Goal: Task Accomplishment & Management: Use online tool/utility

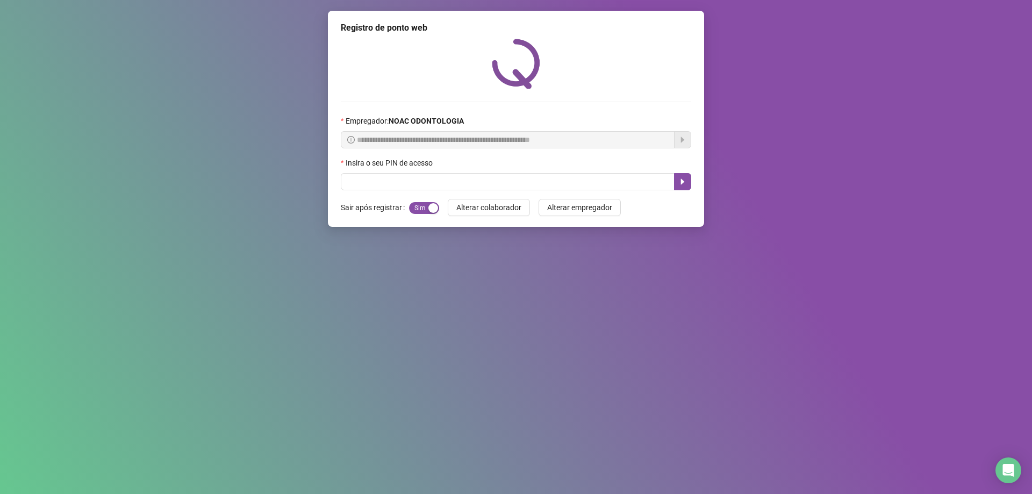
click at [449, 168] on div "Insira o seu PIN de acesso" at bounding box center [516, 165] width 350 height 16
click at [444, 188] on input "text" at bounding box center [508, 181] width 334 height 17
type input "*****"
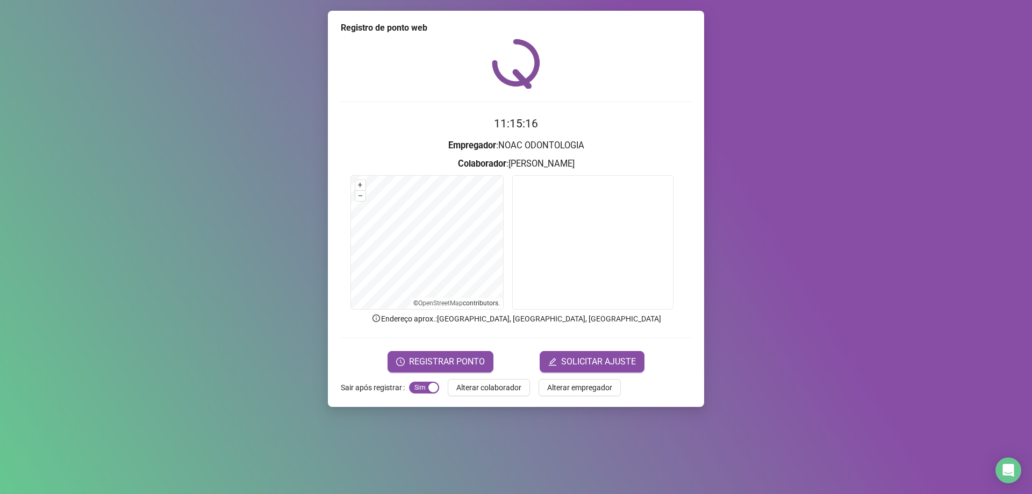
click at [461, 350] on form "11:15:16 Empregador : NOAC ODONTOLOGIA Colaborador : [PERSON_NAME] + – ⇧ › © Op…" at bounding box center [516, 243] width 350 height 257
click at [467, 362] on span "REGISTRAR PONTO" at bounding box center [447, 361] width 76 height 13
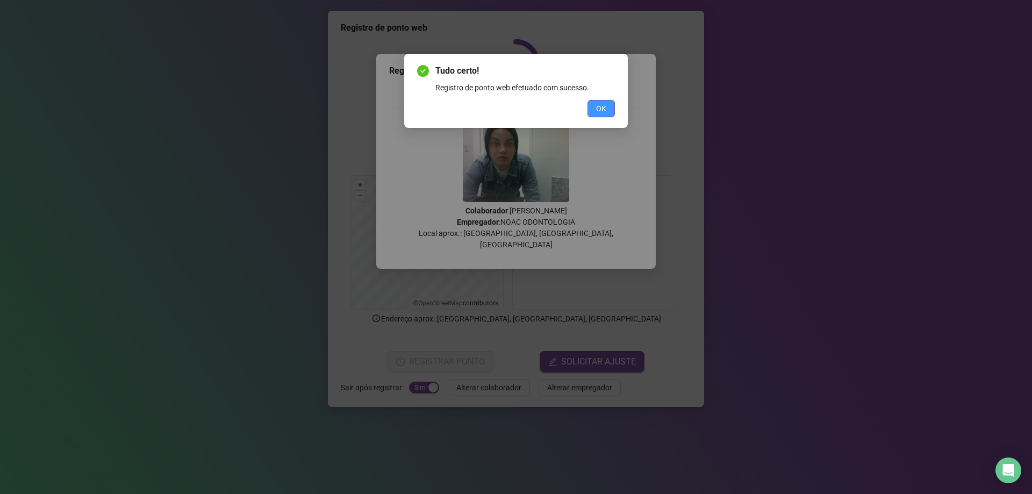
click at [601, 105] on span "OK" at bounding box center [601, 109] width 10 height 12
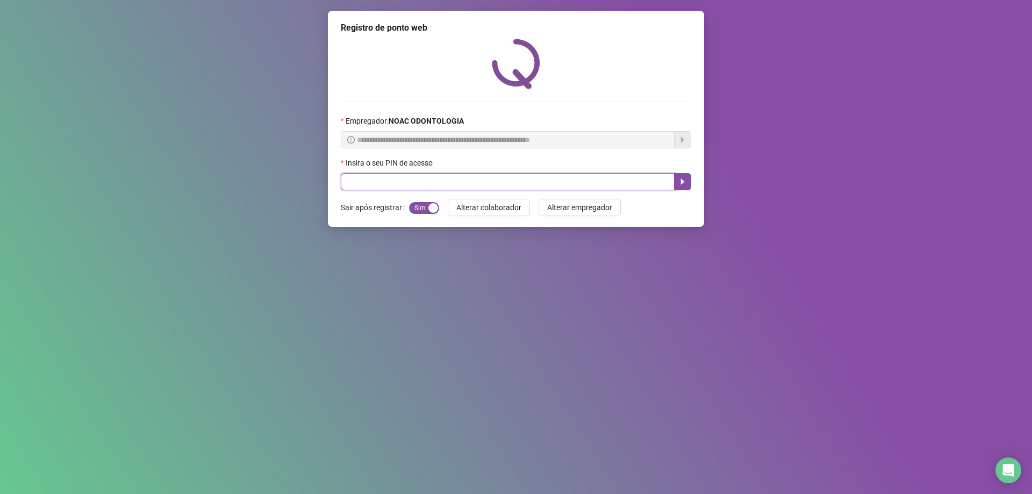
click at [359, 177] on input "text" at bounding box center [508, 181] width 334 height 17
type input "*****"
click at [685, 176] on button "button" at bounding box center [682, 181] width 17 height 17
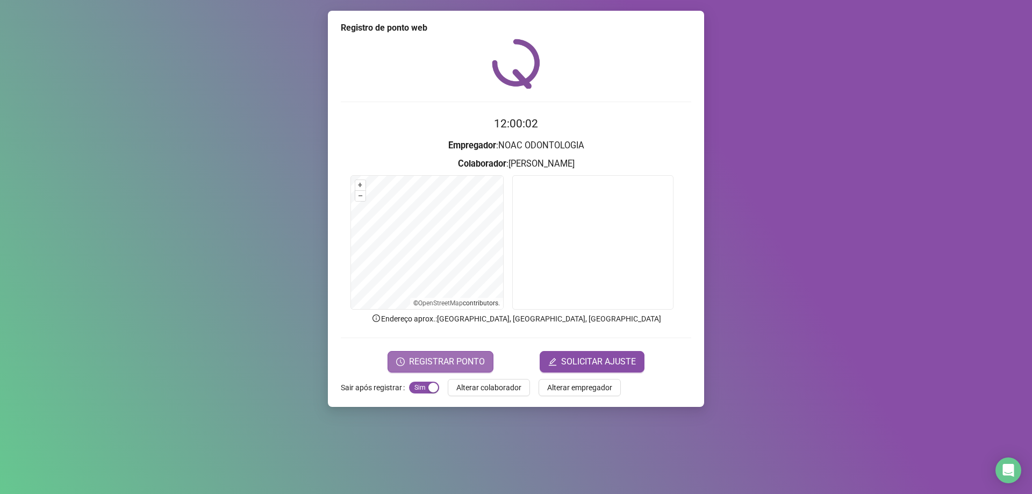
click at [435, 357] on span "REGISTRAR PONTO" at bounding box center [447, 361] width 76 height 13
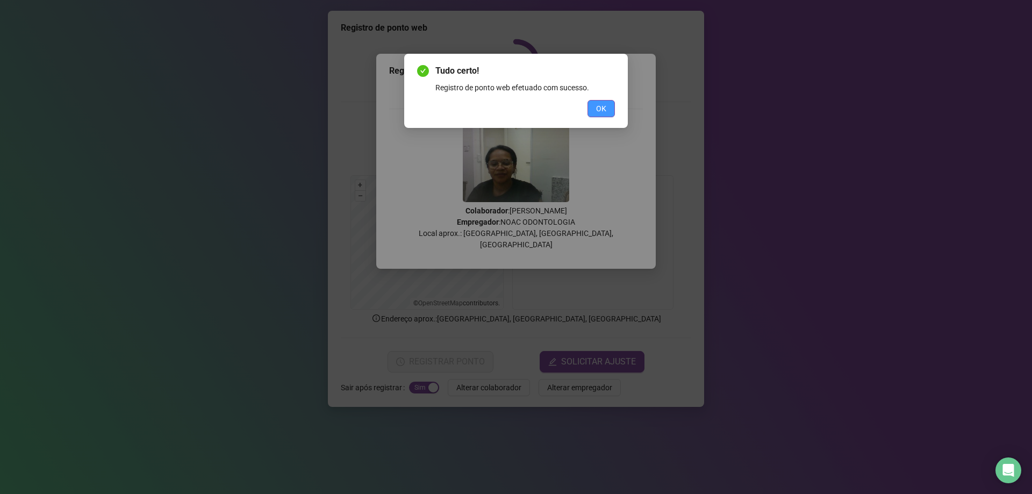
click at [604, 106] on span "OK" at bounding box center [601, 109] width 10 height 12
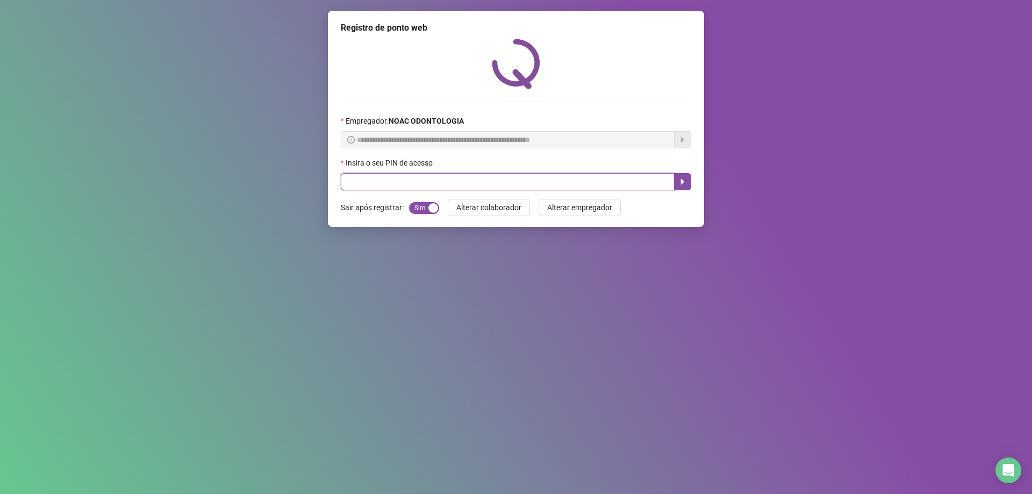
click at [414, 180] on input "text" at bounding box center [508, 181] width 334 height 17
type input "*****"
click at [685, 183] on icon "caret-right" at bounding box center [682, 181] width 9 height 9
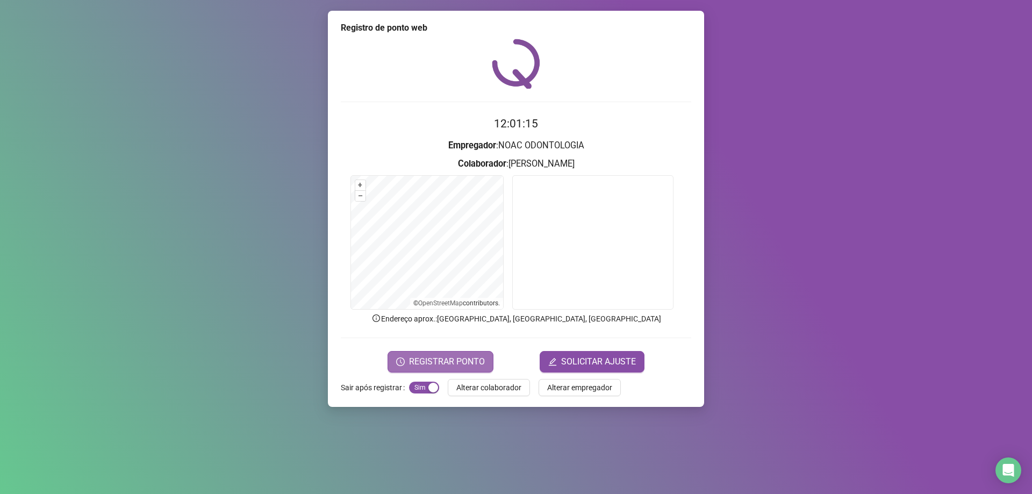
click at [476, 359] on span "REGISTRAR PONTO" at bounding box center [447, 361] width 76 height 13
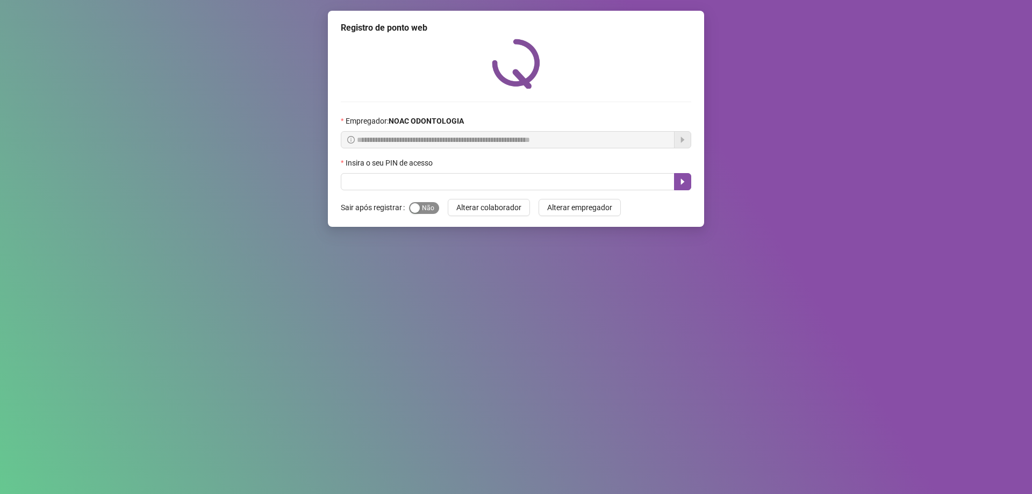
click at [419, 211] on span "Sim Não" at bounding box center [424, 208] width 30 height 12
click at [428, 179] on input "text" at bounding box center [508, 181] width 334 height 17
type input "*****"
click at [679, 176] on button "button" at bounding box center [682, 181] width 17 height 17
click at [487, 173] on div "Insira o seu PIN de acesso" at bounding box center [516, 165] width 350 height 16
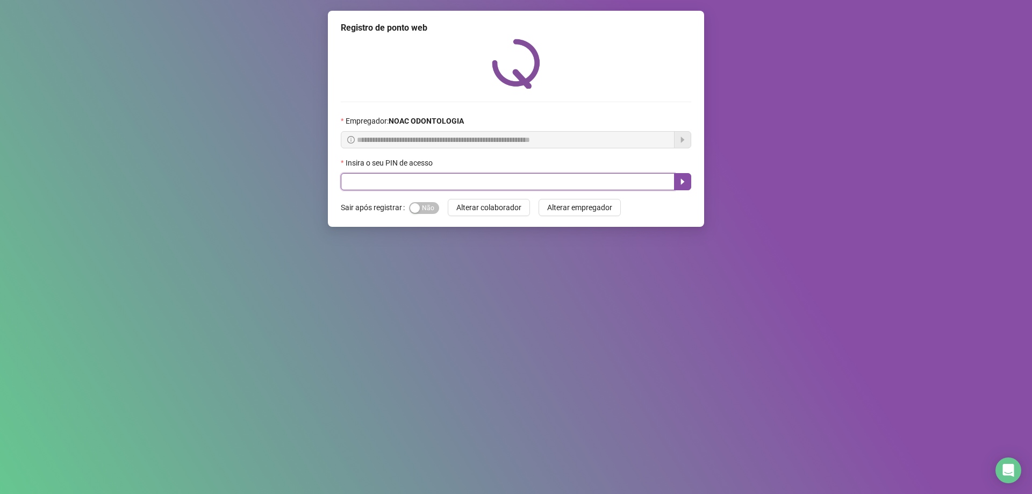
click at [496, 182] on input "text" at bounding box center [508, 181] width 334 height 17
type input "*****"
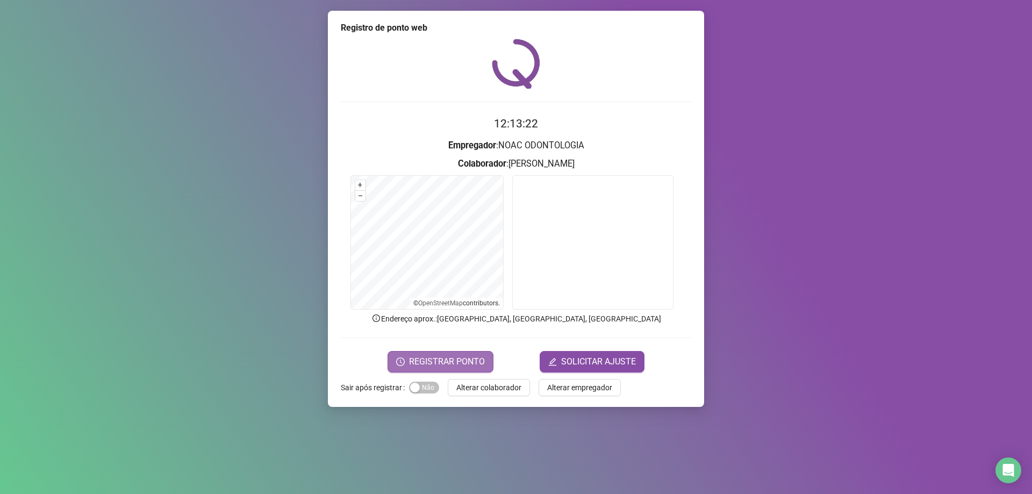
click at [479, 359] on span "REGISTRAR PONTO" at bounding box center [447, 361] width 76 height 13
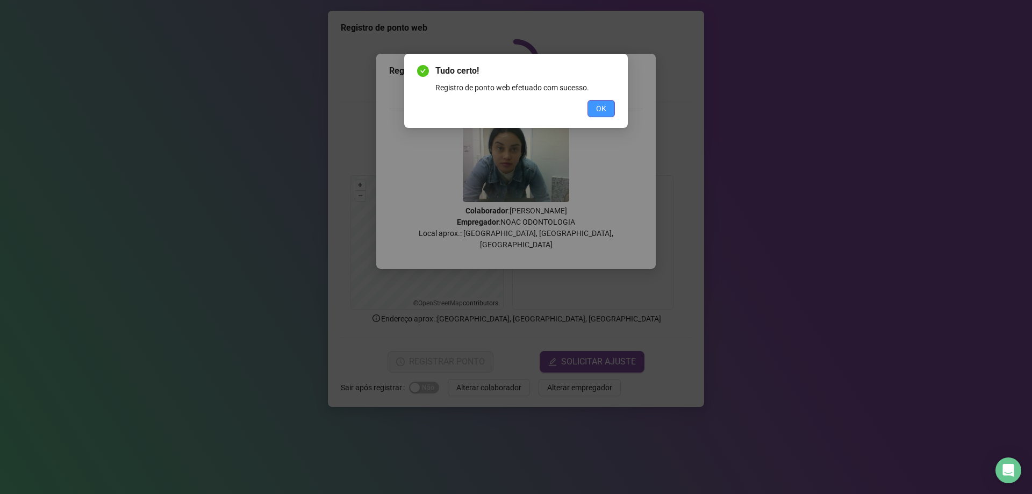
drag, startPoint x: 610, startPoint y: 96, endPoint x: 603, endPoint y: 105, distance: 11.2
click at [610, 95] on div "Tudo certo! Registro de ponto web efetuado com sucesso. OK" at bounding box center [516, 90] width 198 height 53
click at [594, 113] on button "OK" at bounding box center [600, 108] width 27 height 17
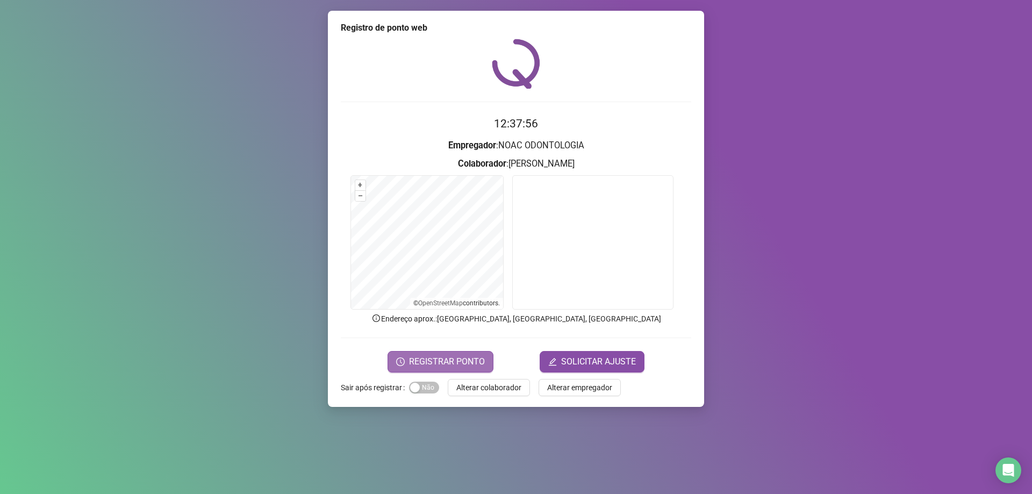
click at [448, 361] on span "REGISTRAR PONTO" at bounding box center [447, 361] width 76 height 13
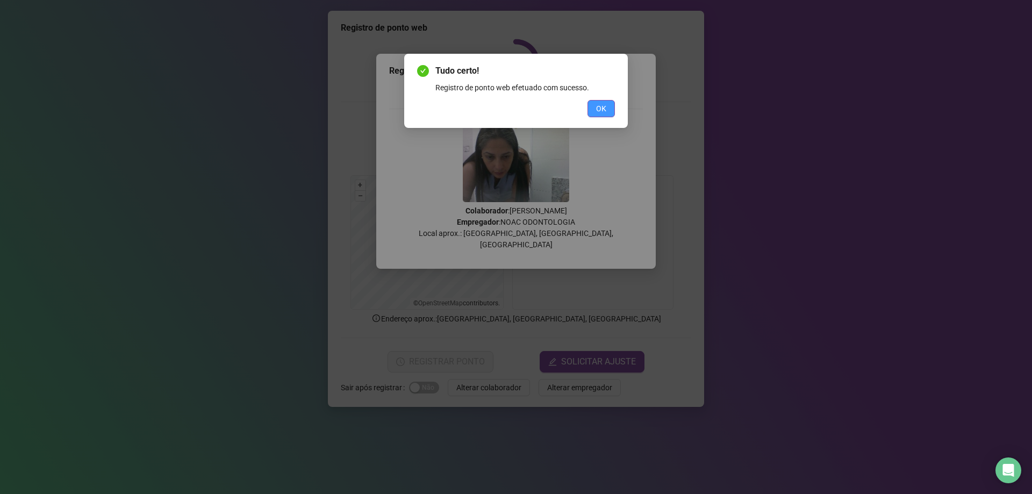
click at [606, 107] on span "OK" at bounding box center [601, 109] width 10 height 12
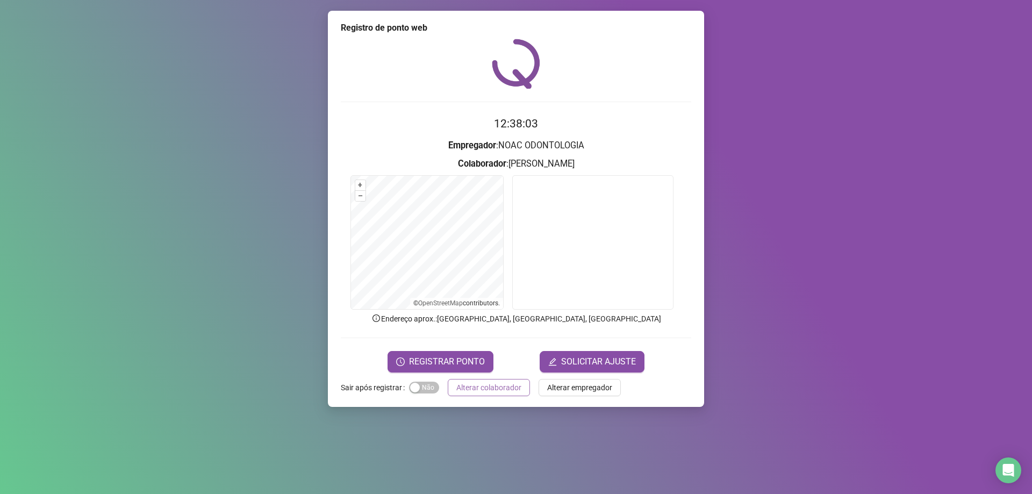
click at [500, 388] on span "Alterar colaborador" at bounding box center [488, 388] width 65 height 12
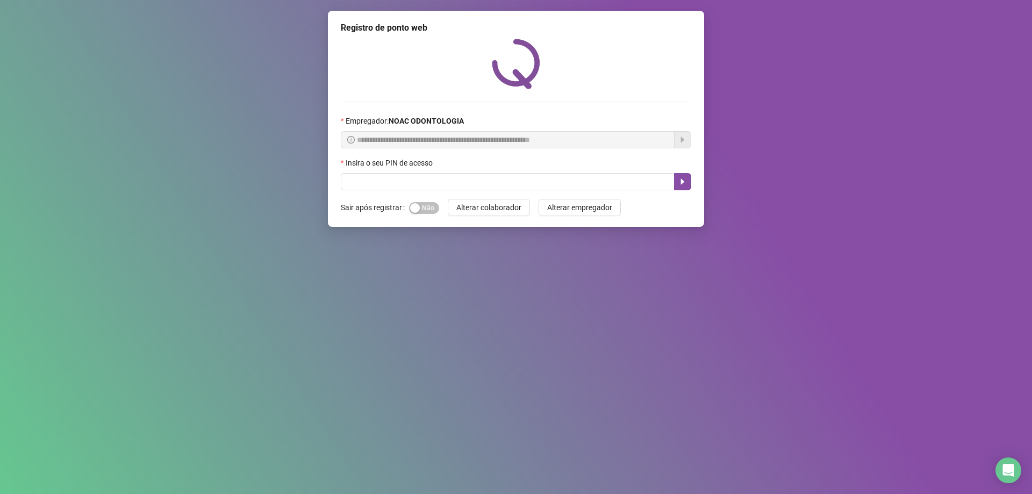
click at [448, 199] on button "Alterar colaborador" at bounding box center [489, 207] width 82 height 17
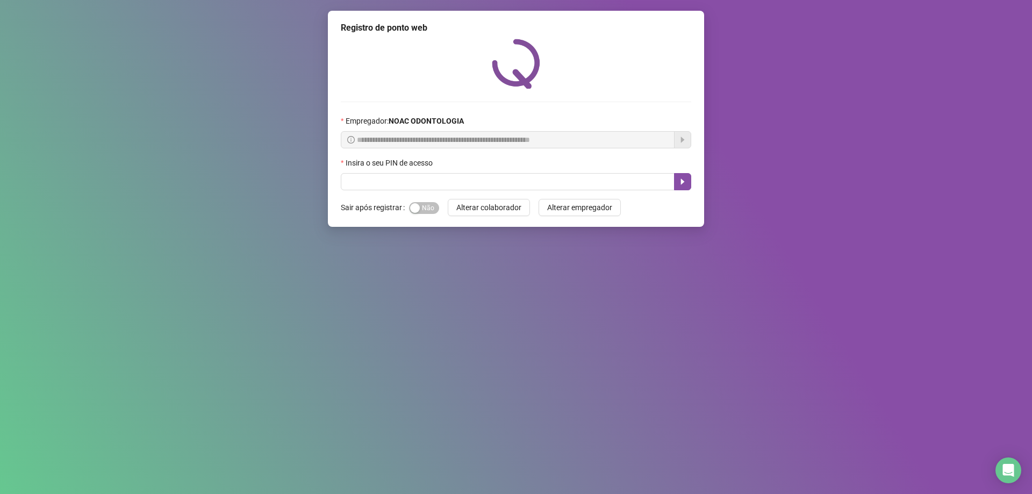
click at [448, 199] on button "Alterar colaborador" at bounding box center [489, 207] width 82 height 17
click at [464, 184] on input "text" at bounding box center [508, 181] width 334 height 17
type input "*****"
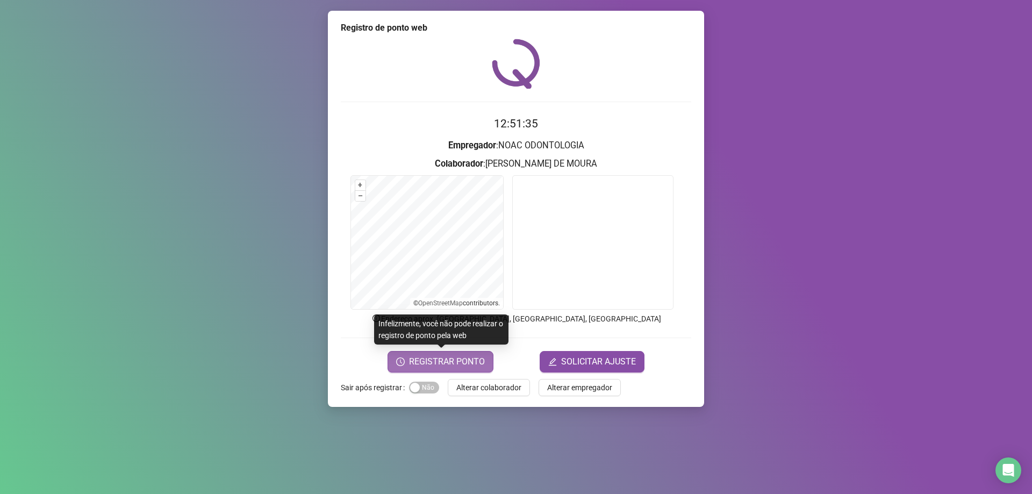
click at [462, 361] on span "REGISTRAR PONTO" at bounding box center [447, 361] width 76 height 13
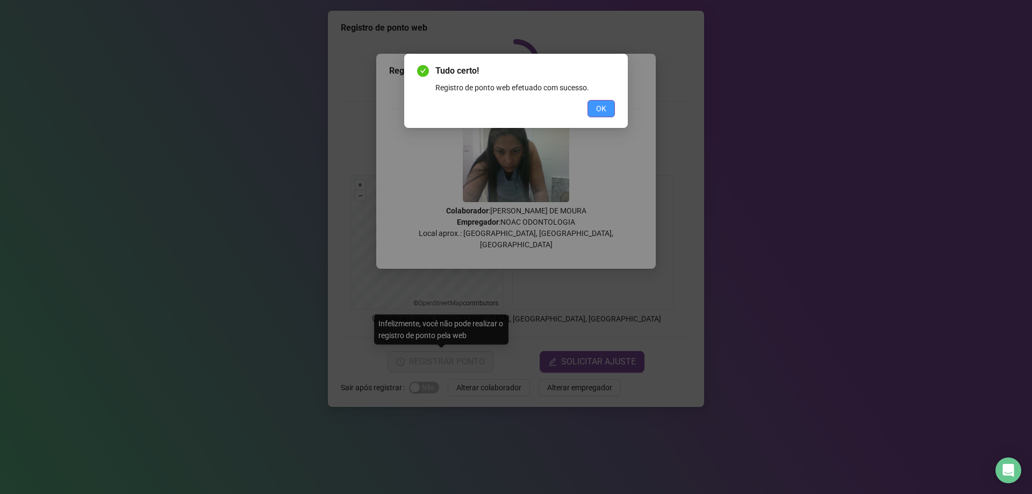
click at [601, 109] on span "OK" at bounding box center [601, 109] width 10 height 12
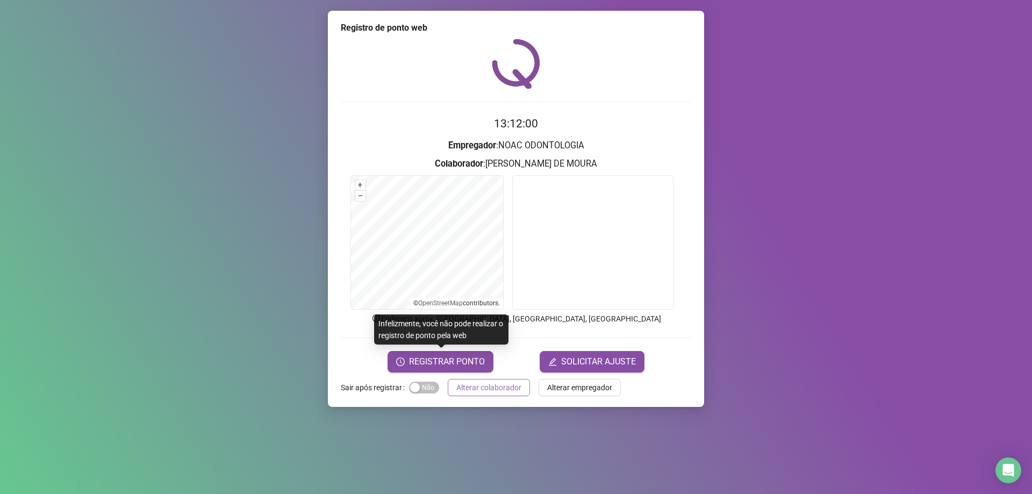
click at [501, 388] on span "Alterar colaborador" at bounding box center [488, 388] width 65 height 12
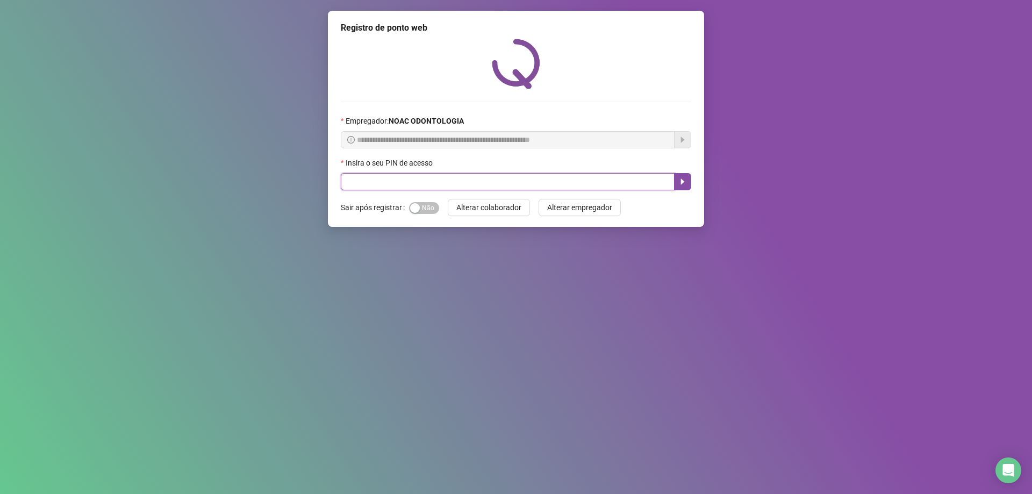
click at [370, 189] on input "text" at bounding box center [508, 181] width 334 height 17
type input "*****"
click at [684, 179] on icon "caret-right" at bounding box center [682, 181] width 9 height 9
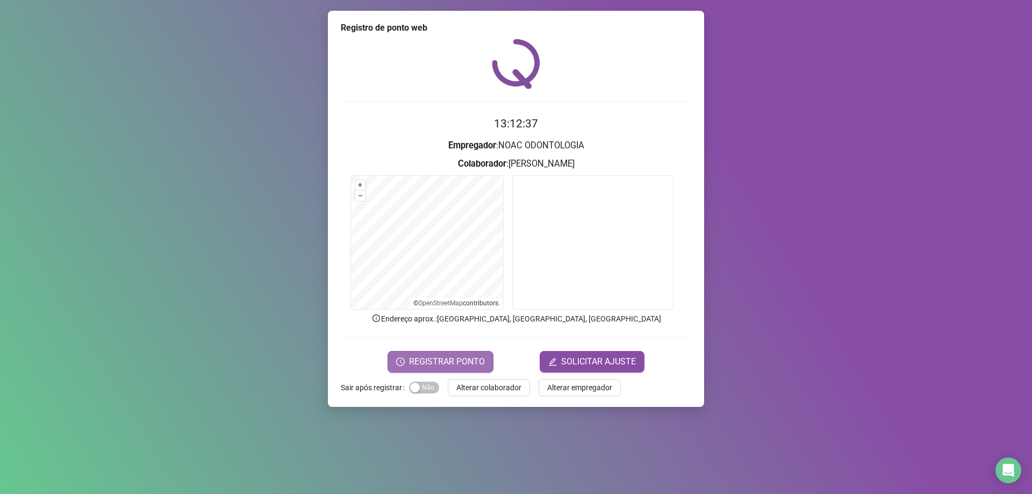
click at [451, 364] on span "REGISTRAR PONTO" at bounding box center [447, 361] width 76 height 13
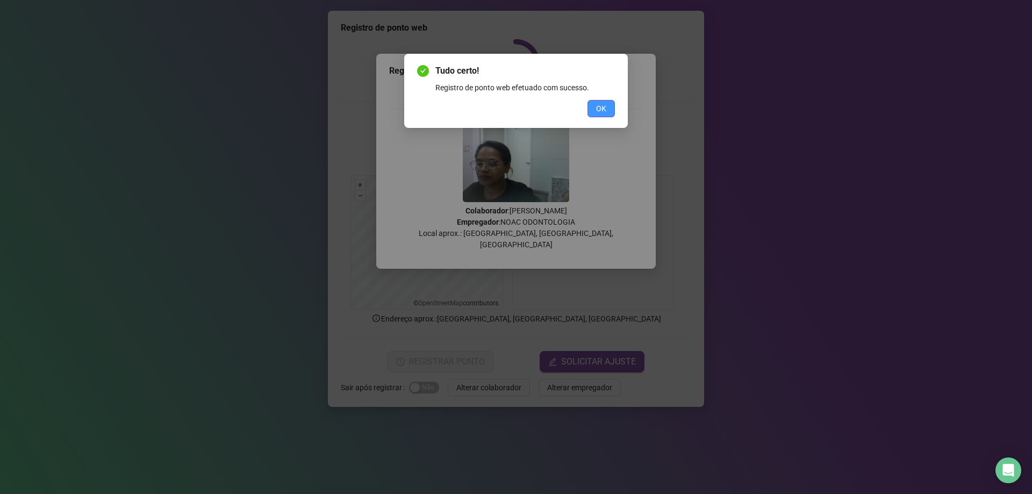
click at [603, 105] on span "OK" at bounding box center [601, 109] width 10 height 12
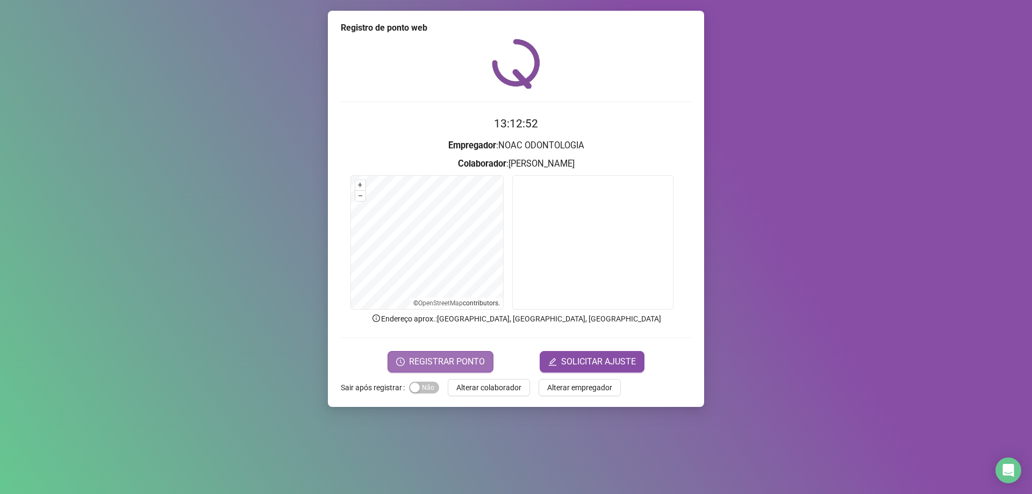
click at [457, 356] on span "REGISTRAR PONTO" at bounding box center [447, 361] width 76 height 13
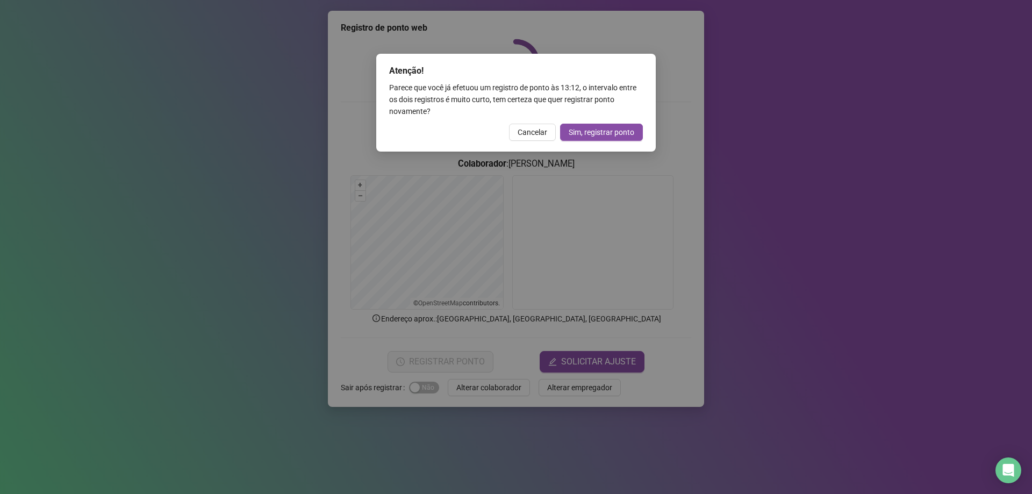
click at [752, 132] on div "Atenção! Parece que você já efetuou um registro de ponto às 13:12 , o intervalo…" at bounding box center [516, 247] width 1032 height 494
